Goal: Task Accomplishment & Management: Complete application form

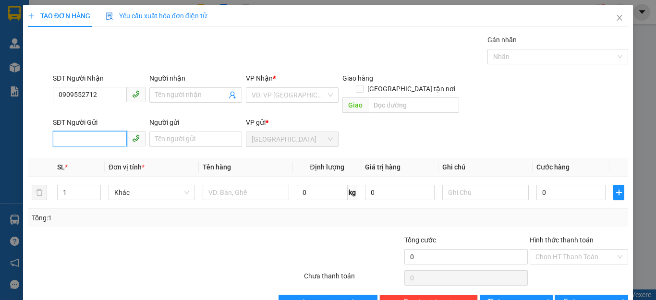
click at [79, 132] on input "SĐT Người Gửi" at bounding box center [90, 138] width 74 height 15
click at [76, 92] on input "0909552712" at bounding box center [90, 94] width 74 height 15
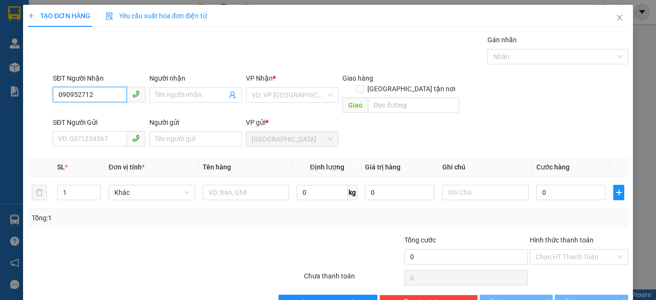
type input "0909052712"
click at [112, 116] on div "0909052712 - YẾN NHI" at bounding box center [98, 114] width 80 height 11
type input "YẾN NHI"
type input "40.000"
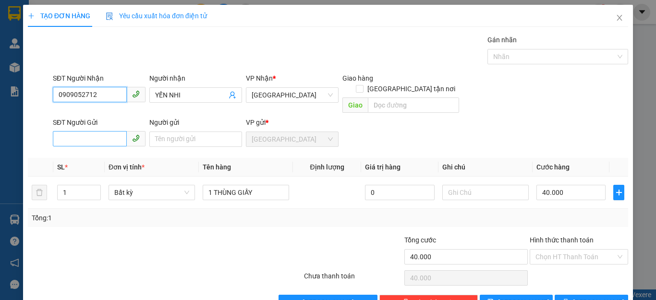
type input "0909052712"
click at [102, 131] on input "SĐT Người Gửi" at bounding box center [90, 138] width 74 height 15
type input "0393299320"
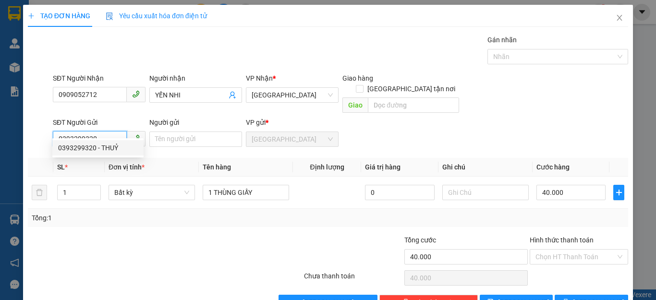
click at [107, 151] on div "0393299320 - THUỶ" at bounding box center [98, 148] width 80 height 11
type input "THUỶ"
type input "50.000"
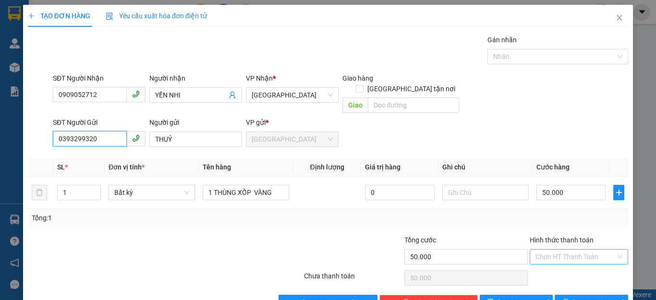
type input "0393299320"
click at [583, 250] on input "Hình thức thanh toán" at bounding box center [575, 257] width 80 height 14
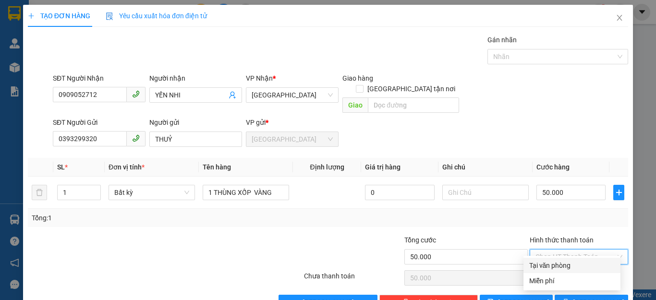
click at [563, 264] on div "Tại văn phòng" at bounding box center [571, 265] width 85 height 11
type input "0"
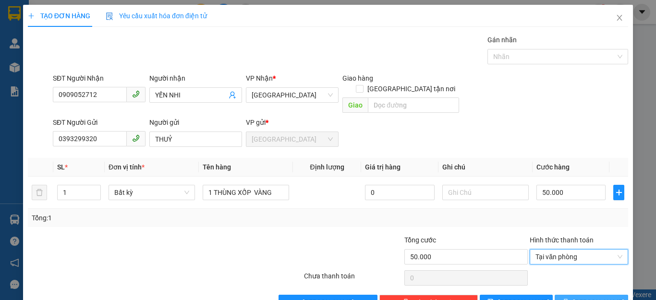
click at [586, 297] on span "[PERSON_NAME] và In" at bounding box center [606, 302] width 67 height 11
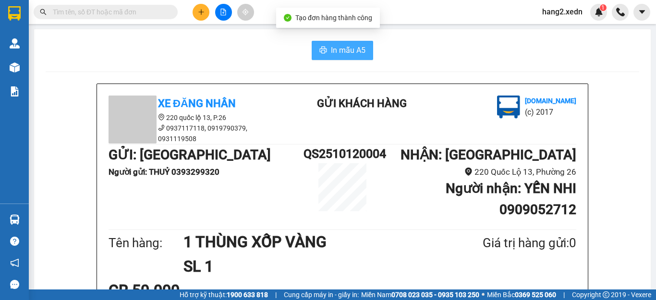
click at [348, 47] on span "In mẫu A5" at bounding box center [348, 50] width 35 height 12
